Goal: Information Seeking & Learning: Learn about a topic

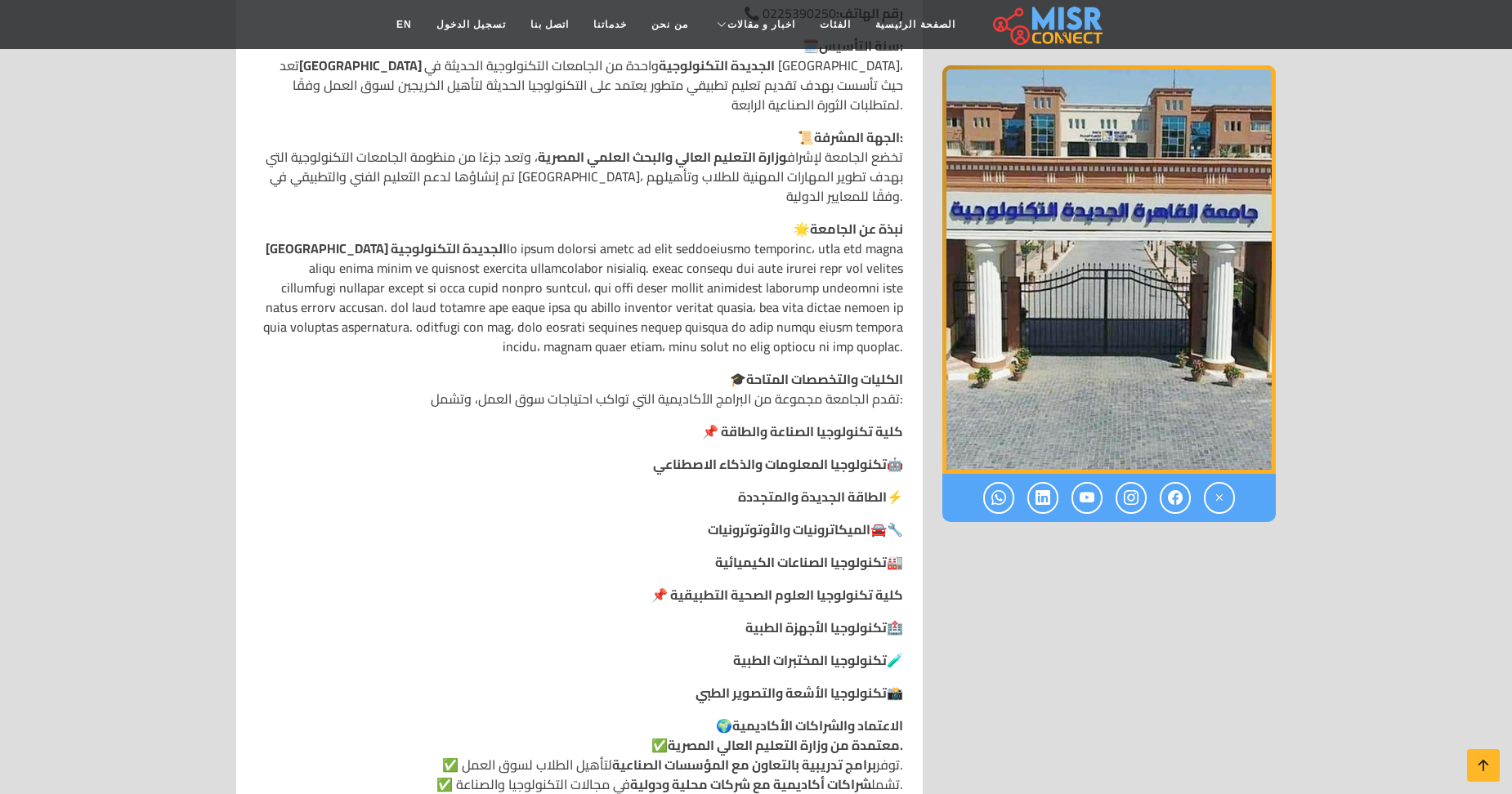
scroll to position [780, 0]
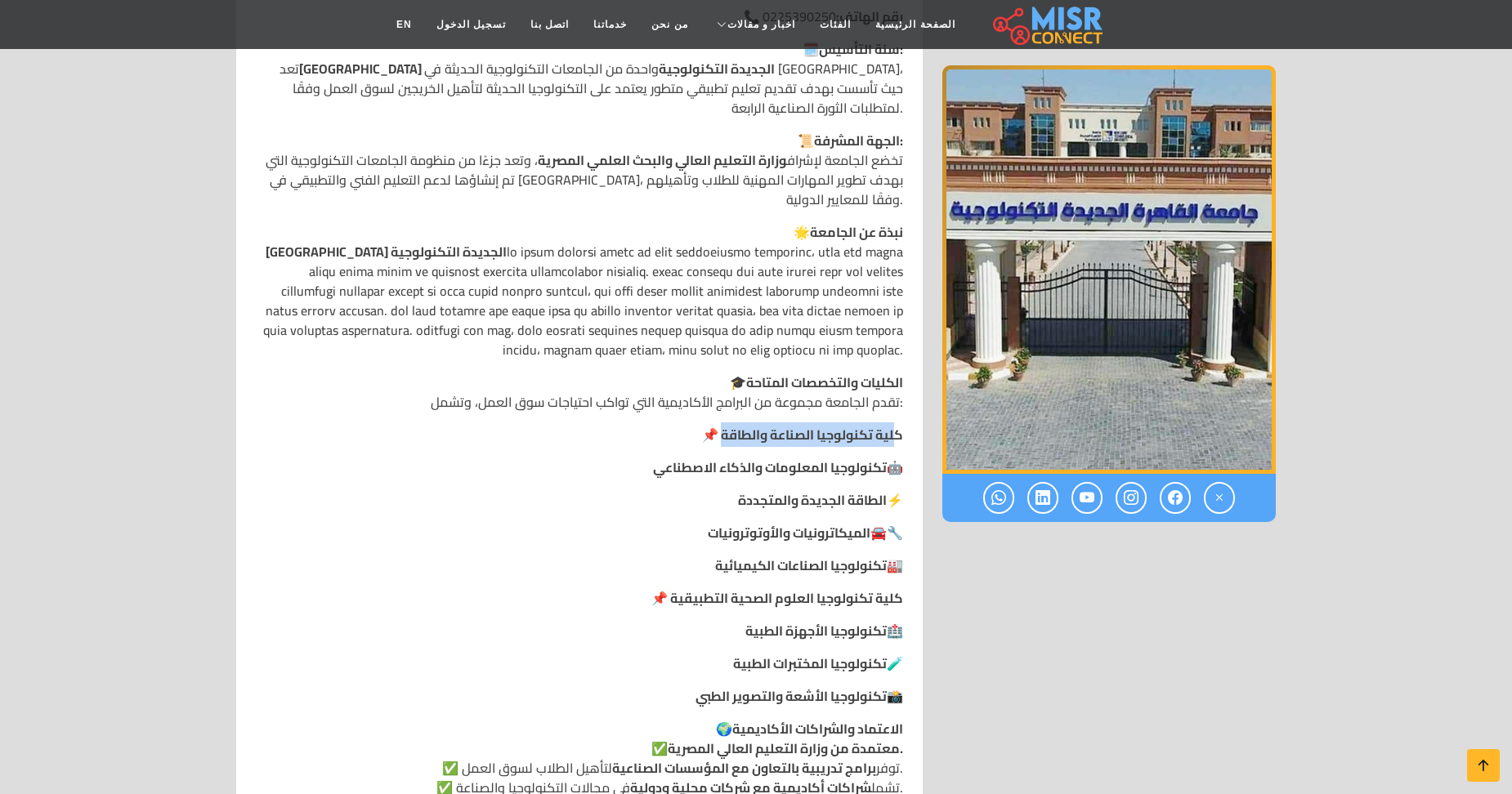
drag, startPoint x: 874, startPoint y: 376, endPoint x: 687, endPoint y: 378, distance: 187.0
click at [687, 425] on p "📌 كلية تكنولوجيا الصناعة والطاقة" at bounding box center [579, 434] width 647 height 20
drag, startPoint x: 687, startPoint y: 378, endPoint x: 867, endPoint y: 386, distance: 180.2
click at [867, 422] on strong "📌 كلية تكنولوجيا الصناعة والطاقة" at bounding box center [803, 434] width 201 height 24
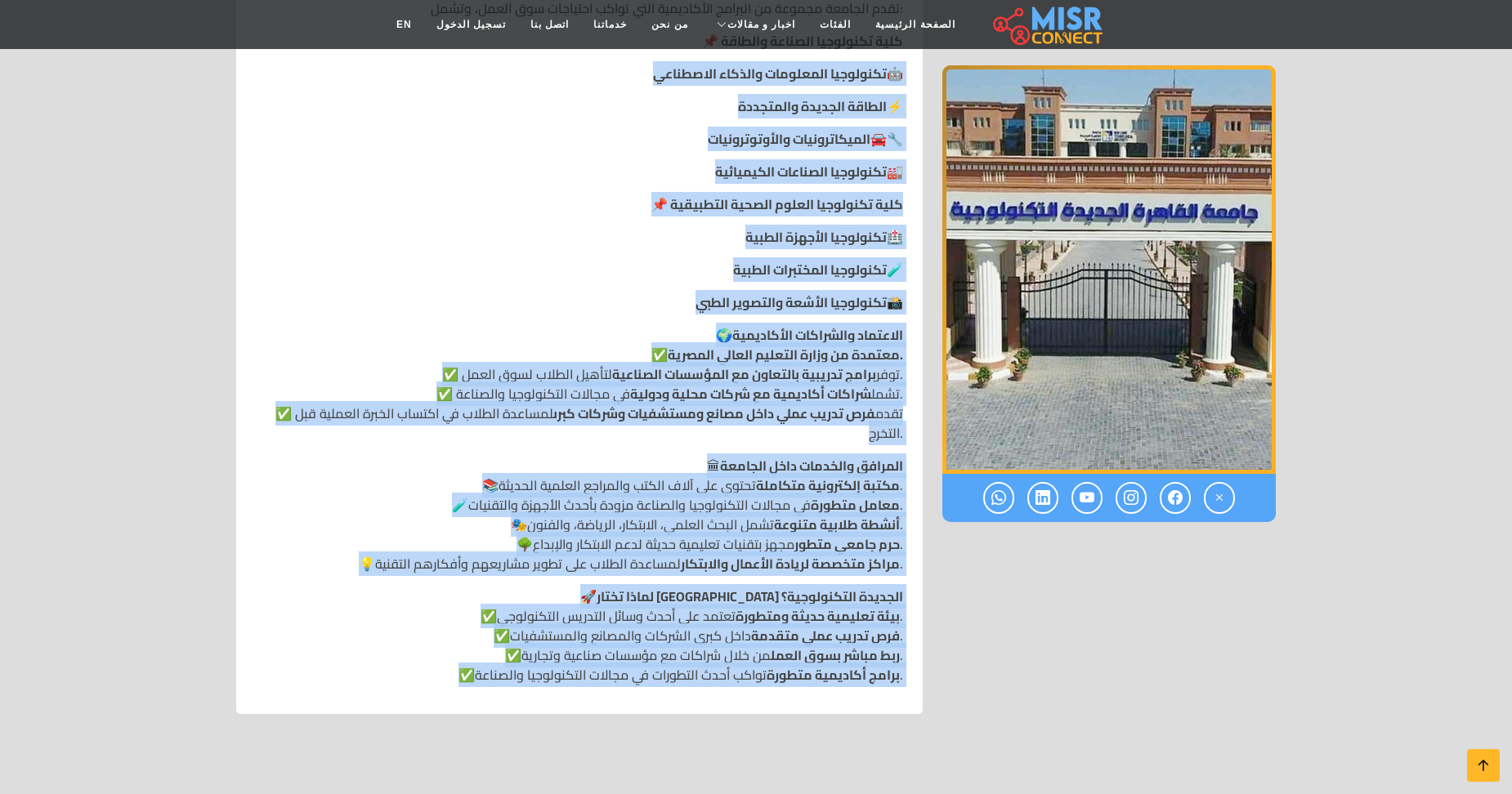
scroll to position [1266, 0]
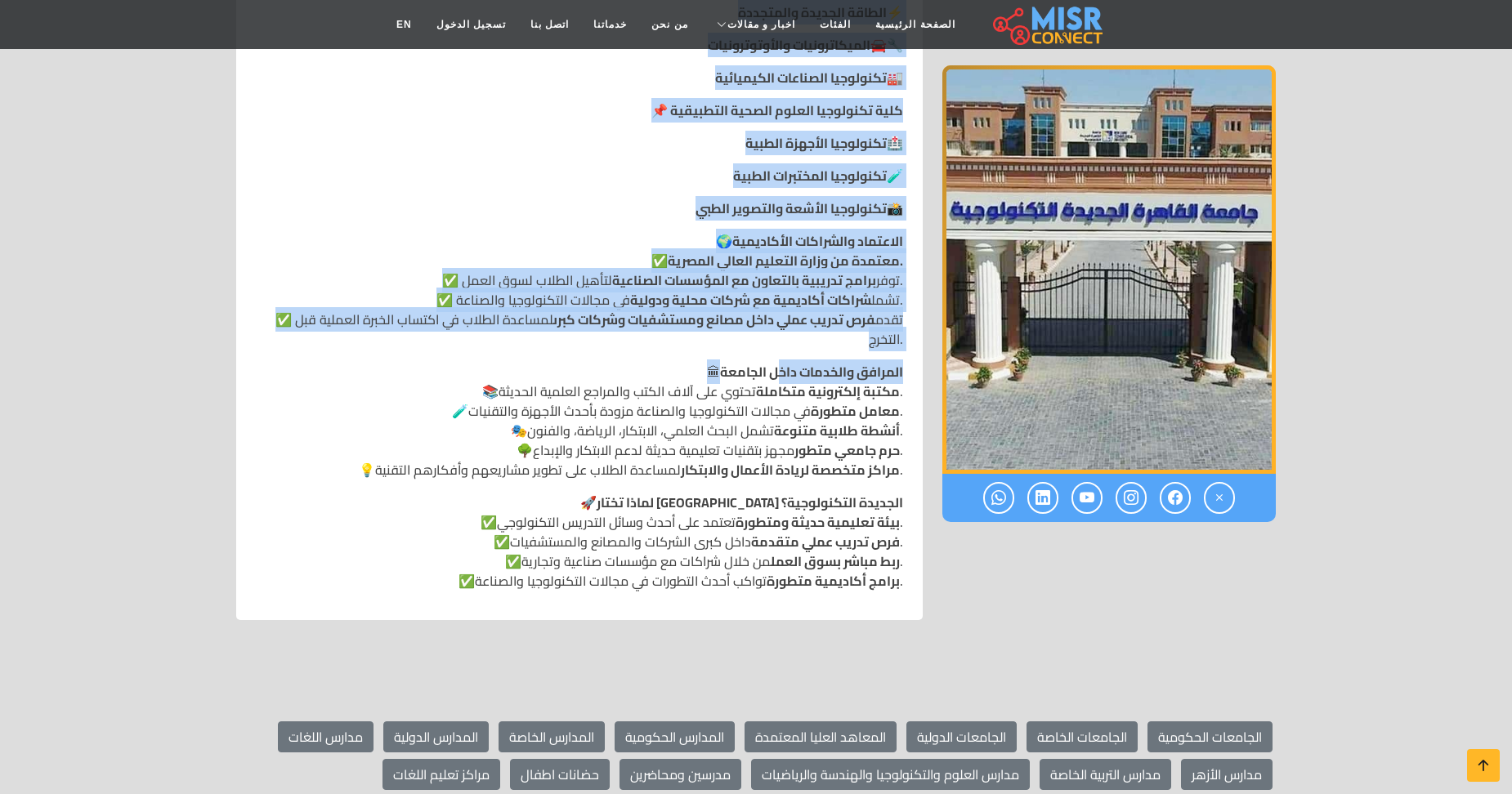
drag, startPoint x: 907, startPoint y: 409, endPoint x: 758, endPoint y: 296, distance: 187.0
drag, startPoint x: 758, startPoint y: 296, endPoint x: 763, endPoint y: 287, distance: 10.3
click at [763, 287] on p "🌍 الاعتماد والشراكات الأكاديمية ✅ معتمدة من وزارة التعليم العالي المصرية. ✅ توف…" at bounding box center [579, 290] width 647 height 117
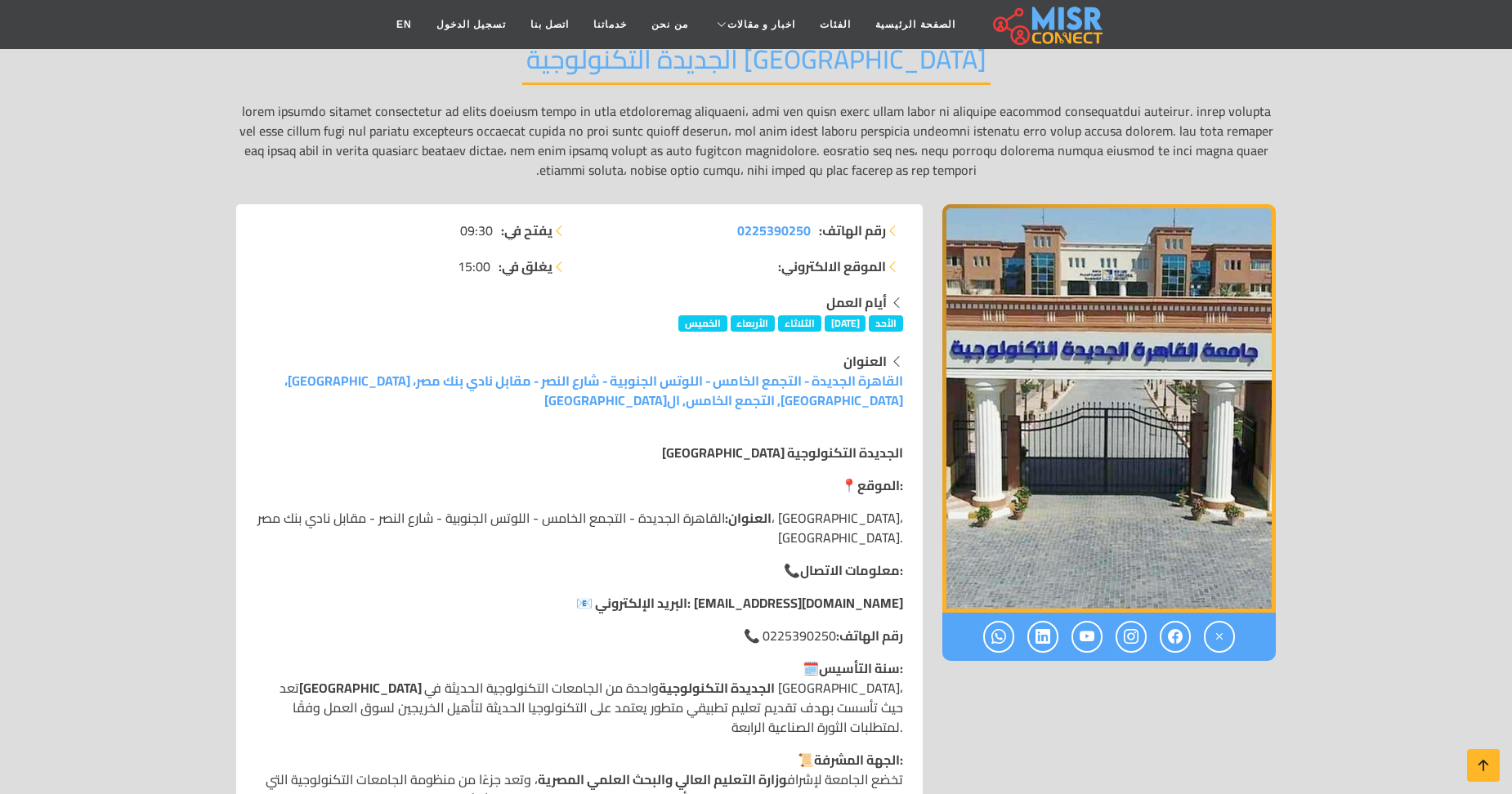
scroll to position [135, 0]
